Goal: Entertainment & Leisure: Consume media (video, audio)

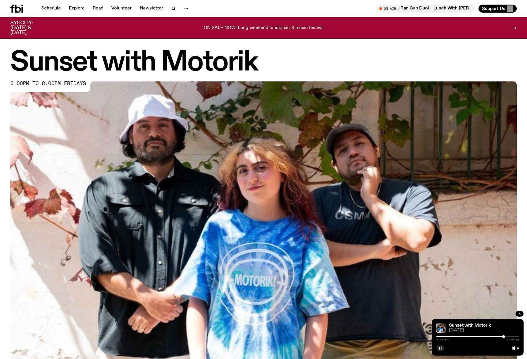
scroll to position [219, 0]
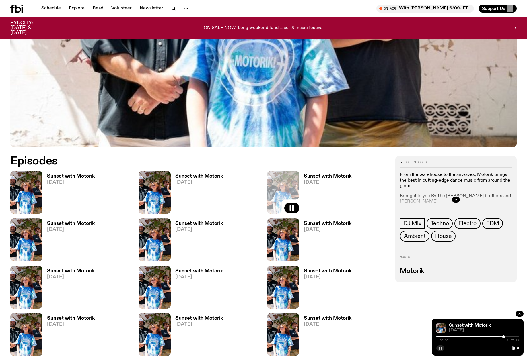
click at [441, 348] on rect "button" at bounding box center [441, 348] width 1 height 3
click at [318, 175] on h3 "Sunset with Motorik" at bounding box center [328, 176] width 48 height 5
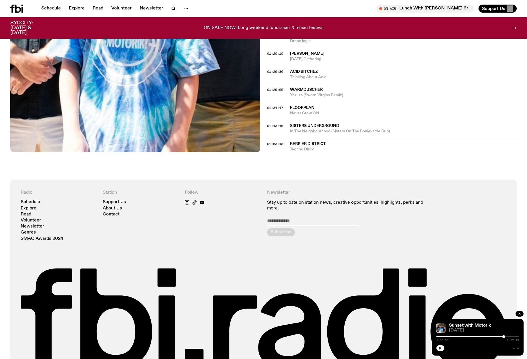
scroll to position [413, 0]
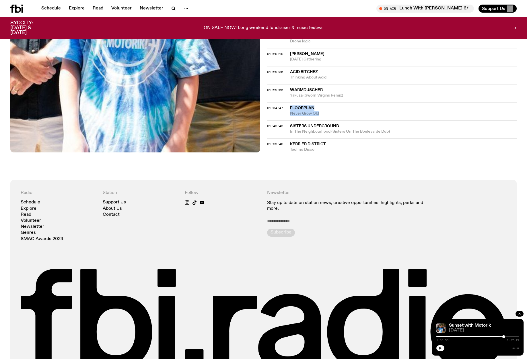
drag, startPoint x: 334, startPoint y: 112, endPoint x: 287, endPoint y: 108, distance: 47.6
click at [287, 108] on div "01:34:47 Floorplan Never Grow Old" at bounding box center [392, 111] width 250 height 18
drag, startPoint x: 363, startPoint y: 94, endPoint x: 291, endPoint y: 91, distance: 71.5
click at [291, 91] on div "Warmduscher Yakuza (Sworn Virgins Remix)" at bounding box center [403, 92] width 227 height 11
click at [440, 347] on icon "button" at bounding box center [440, 348] width 3 height 3
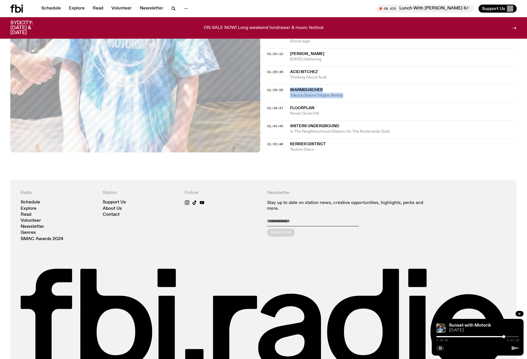
click at [499, 336] on div at bounding box center [462, 336] width 83 height 1
click at [501, 337] on div at bounding box center [463, 336] width 83 height 1
click at [499, 337] on div at bounding box center [459, 336] width 83 height 1
